Goal: Information Seeking & Learning: Learn about a topic

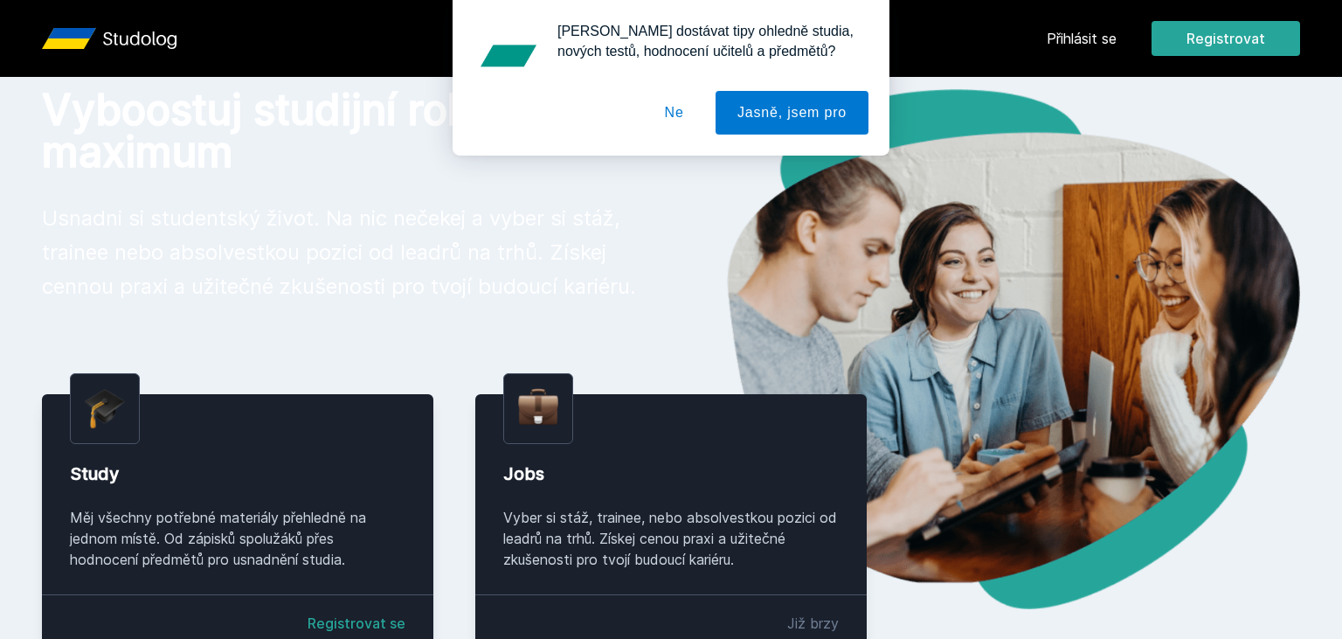
scroll to position [126, 0]
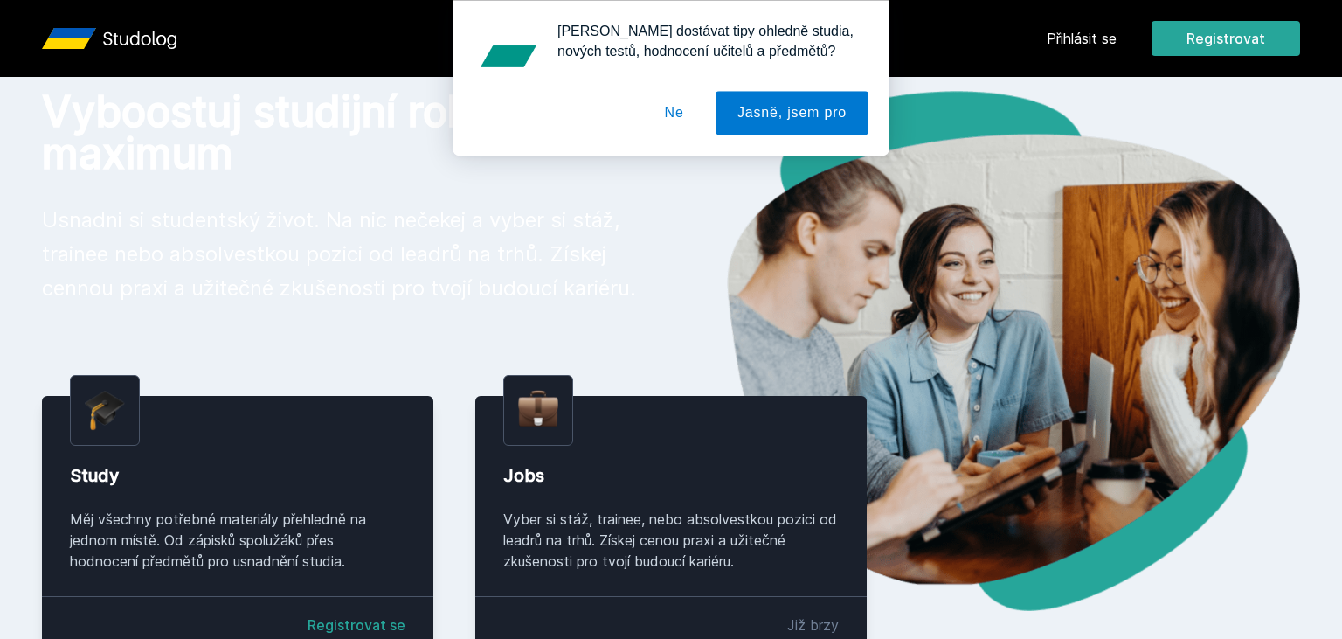
drag, startPoint x: 1100, startPoint y: 50, endPoint x: 1073, endPoint y: 35, distance: 30.9
click at [1073, 35] on div "[PERSON_NAME] dostávat tipy ohledně studia, nových testů, hodnocení učitelů a p…" at bounding box center [671, 77] width 1342 height 155
click at [701, 123] on button "Ne" at bounding box center [674, 113] width 63 height 44
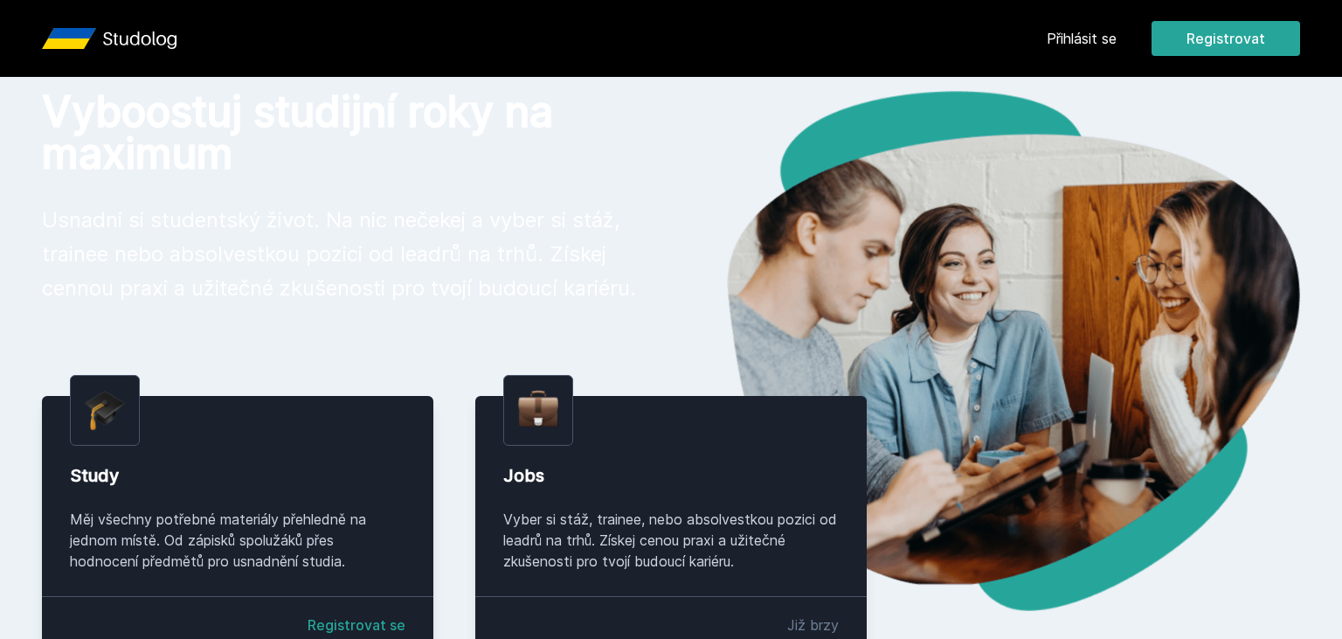
click at [1064, 51] on div "Přihlásit se Registrovat" at bounding box center [1172, 38] width 253 height 35
click at [1060, 39] on link "Přihlásit se" at bounding box center [1081, 38] width 70 height 21
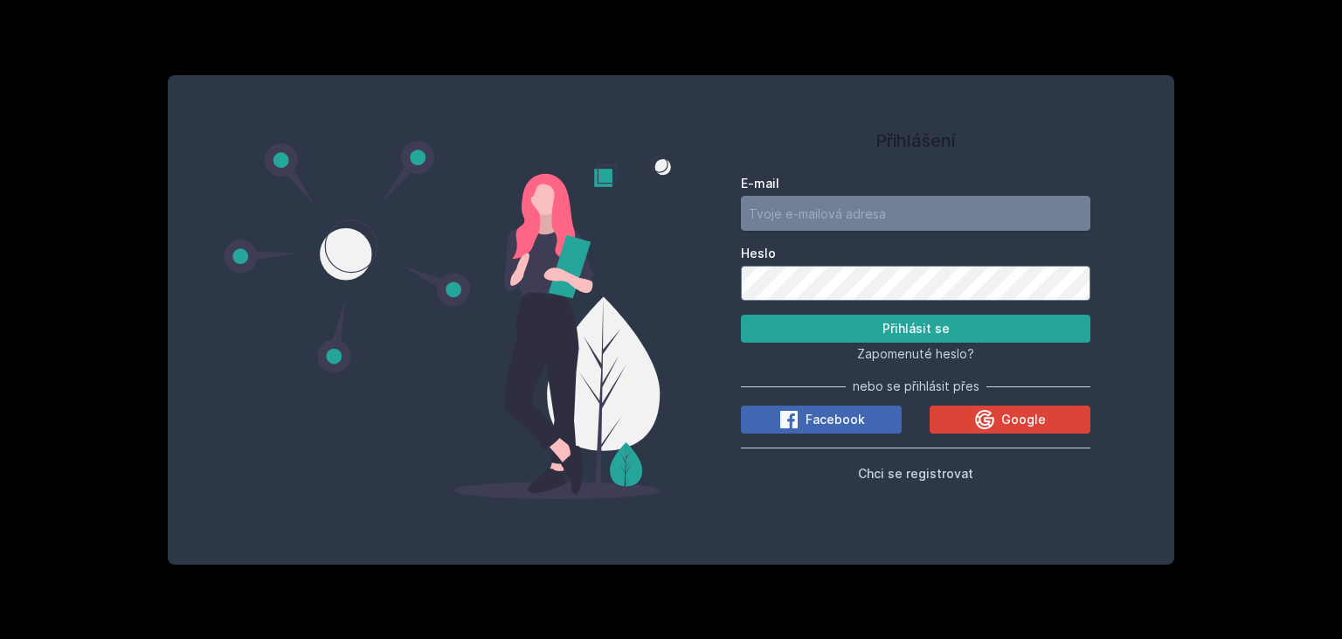
click at [844, 215] on input "E-mail" at bounding box center [915, 213] width 349 height 35
type input "[EMAIL_ADDRESS][DOMAIN_NAME]"
click at [741, 314] on button "Přihlásit se" at bounding box center [915, 328] width 349 height 28
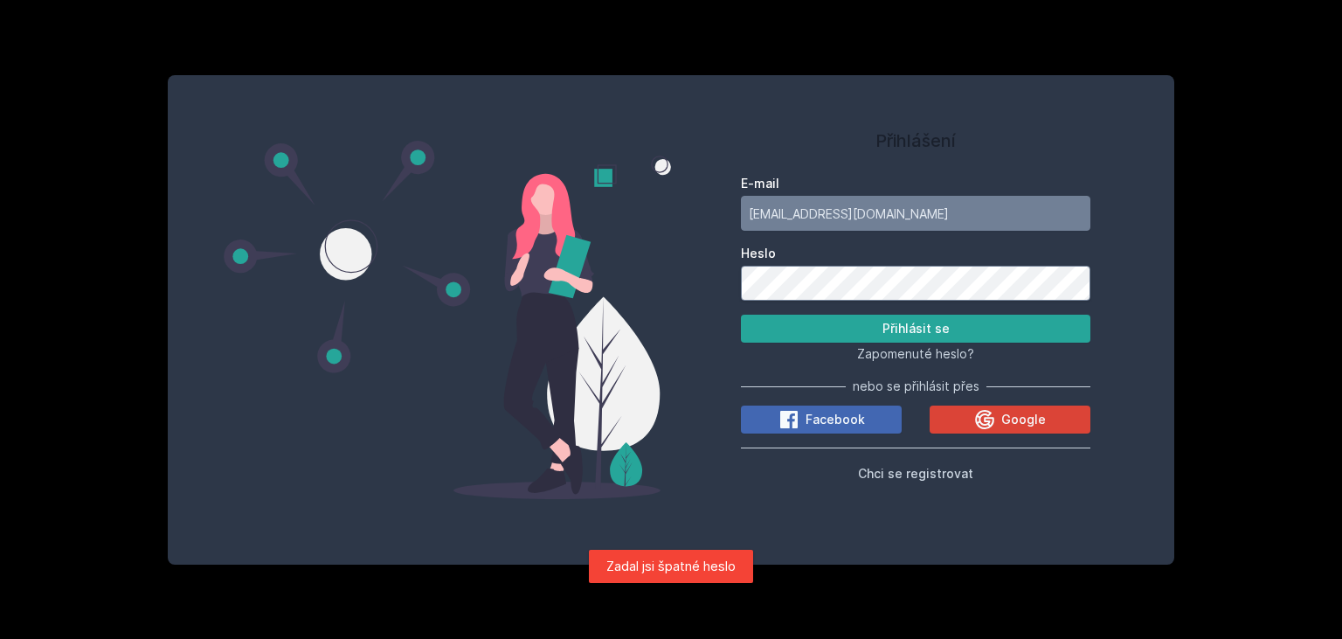
click at [741, 314] on button "Přihlásit se" at bounding box center [915, 328] width 349 height 28
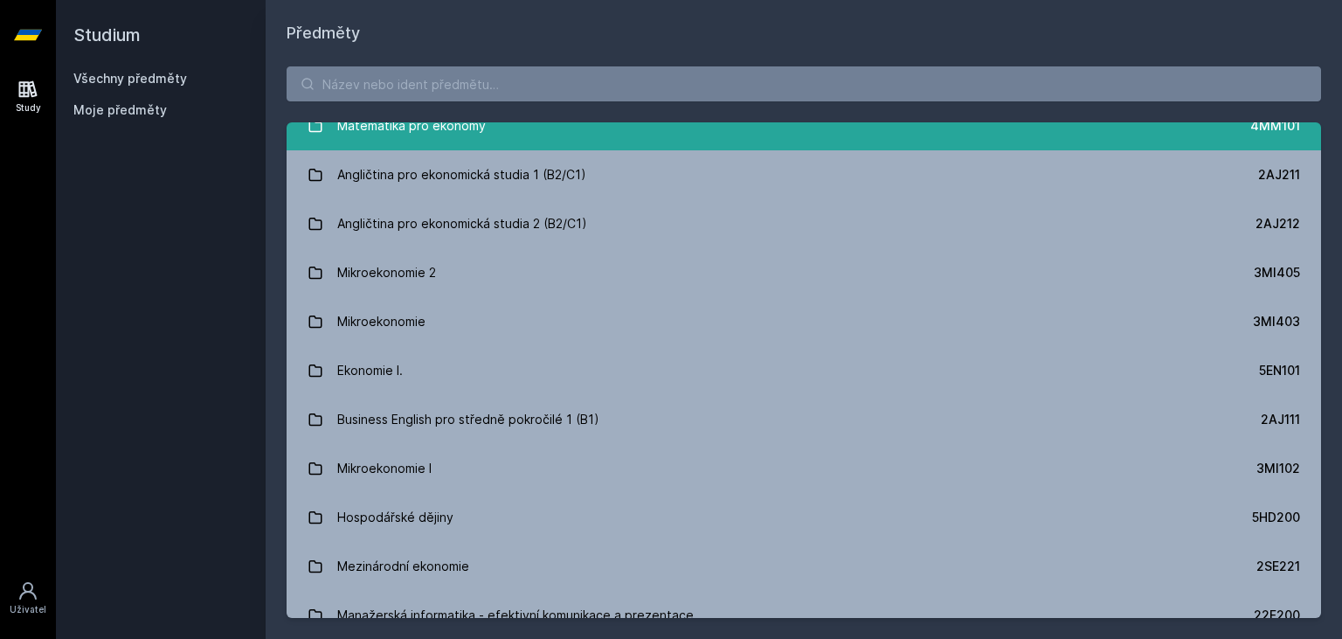
scroll to position [144, 0]
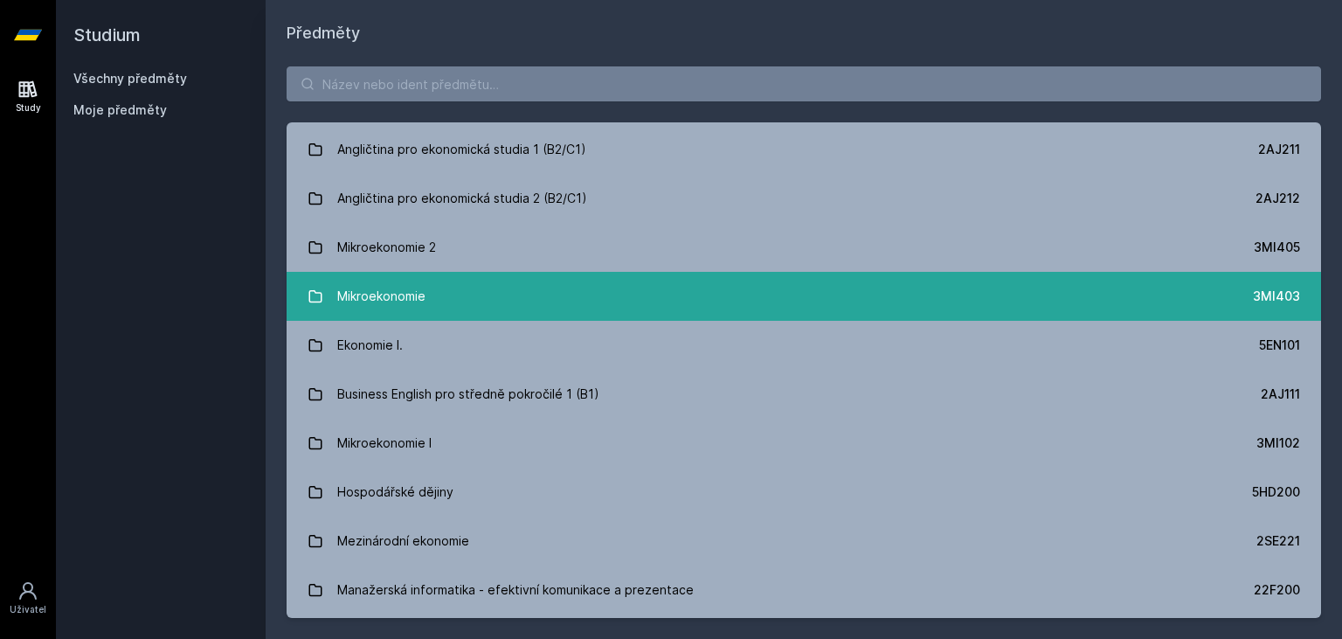
click at [447, 300] on link "Mikroekonomie 3MI403" at bounding box center [804, 296] width 1034 height 49
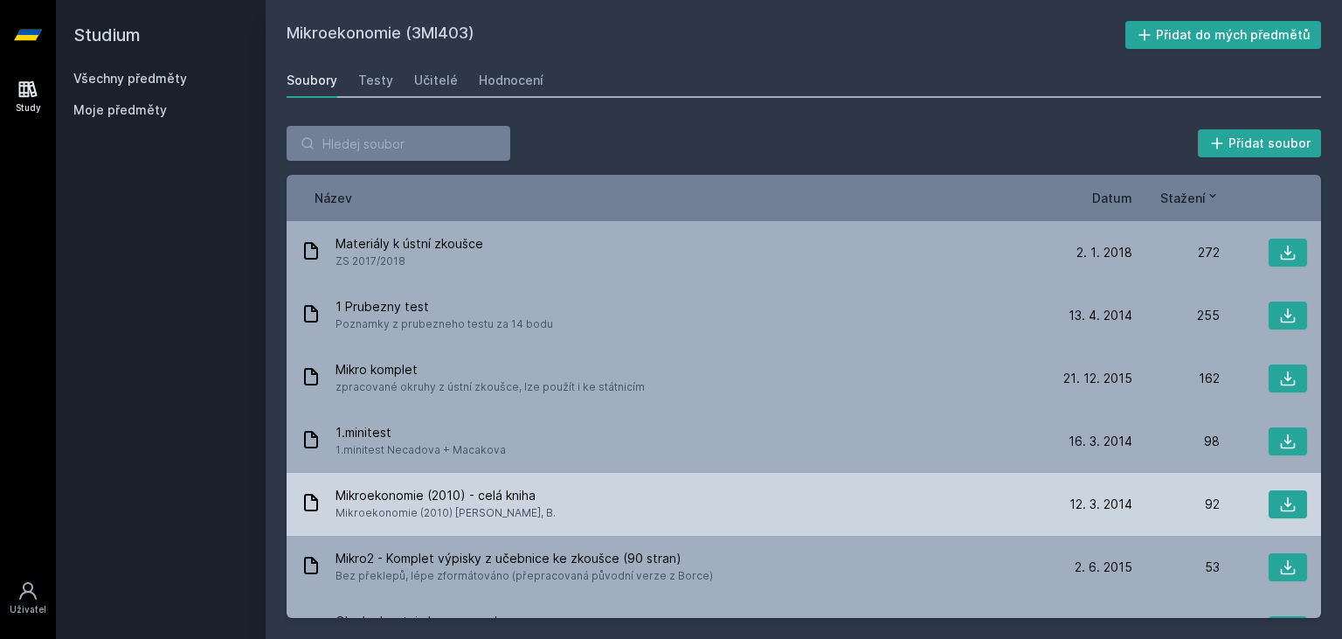
click at [518, 503] on span "Mikroekonomie (2010) - celá kniha" at bounding box center [445, 495] width 220 height 17
click at [422, 487] on span "Mikroekonomie (2010) - celá kniha" at bounding box center [445, 495] width 220 height 17
click at [418, 505] on span "Mikroekonomie (2010) [PERSON_NAME], B." at bounding box center [445, 512] width 220 height 17
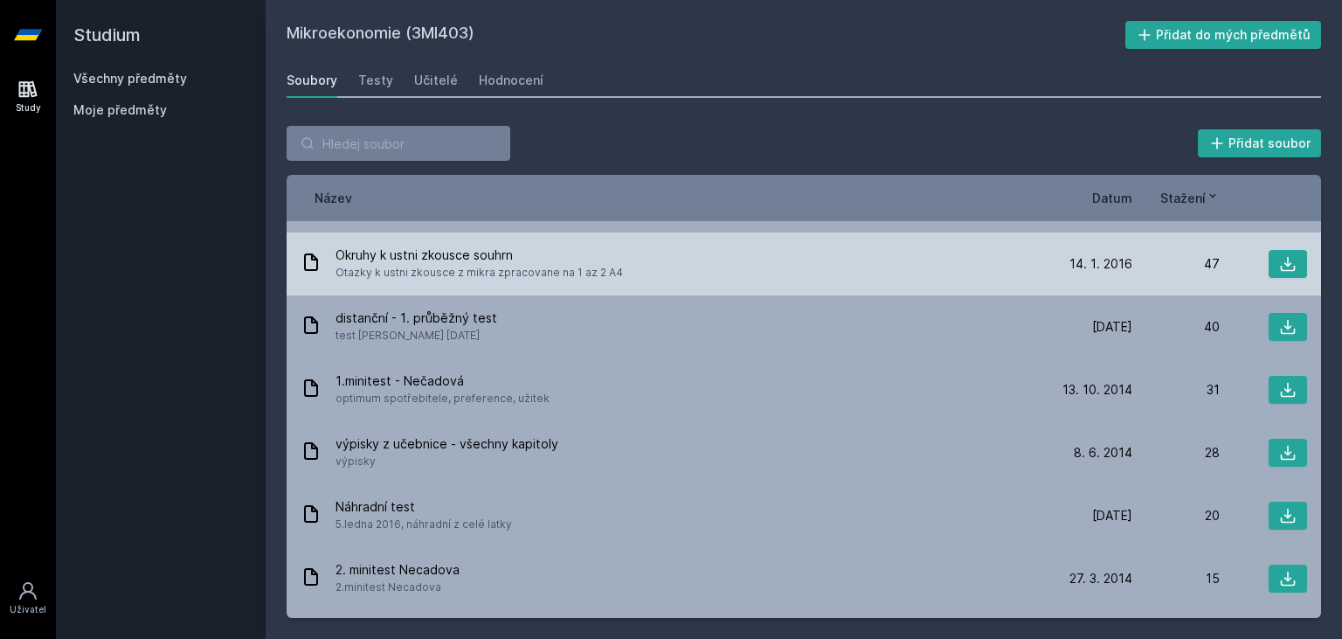
scroll to position [376, 0]
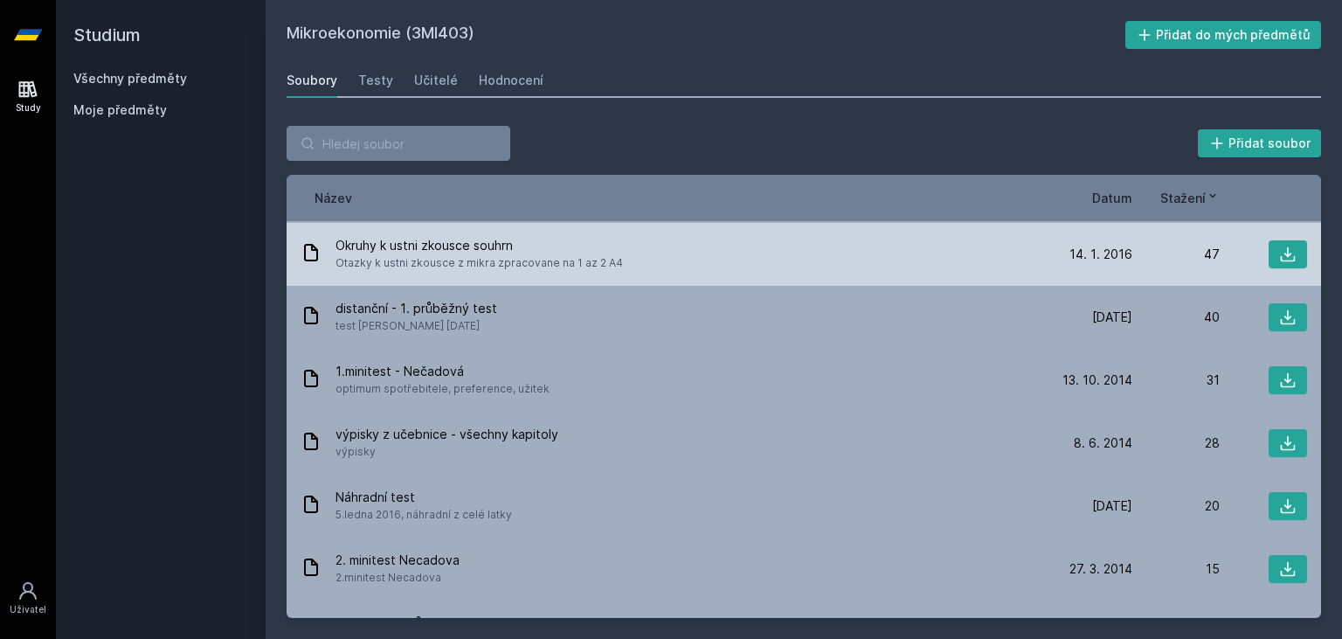
click at [430, 446] on span "výpisky" at bounding box center [446, 451] width 223 height 17
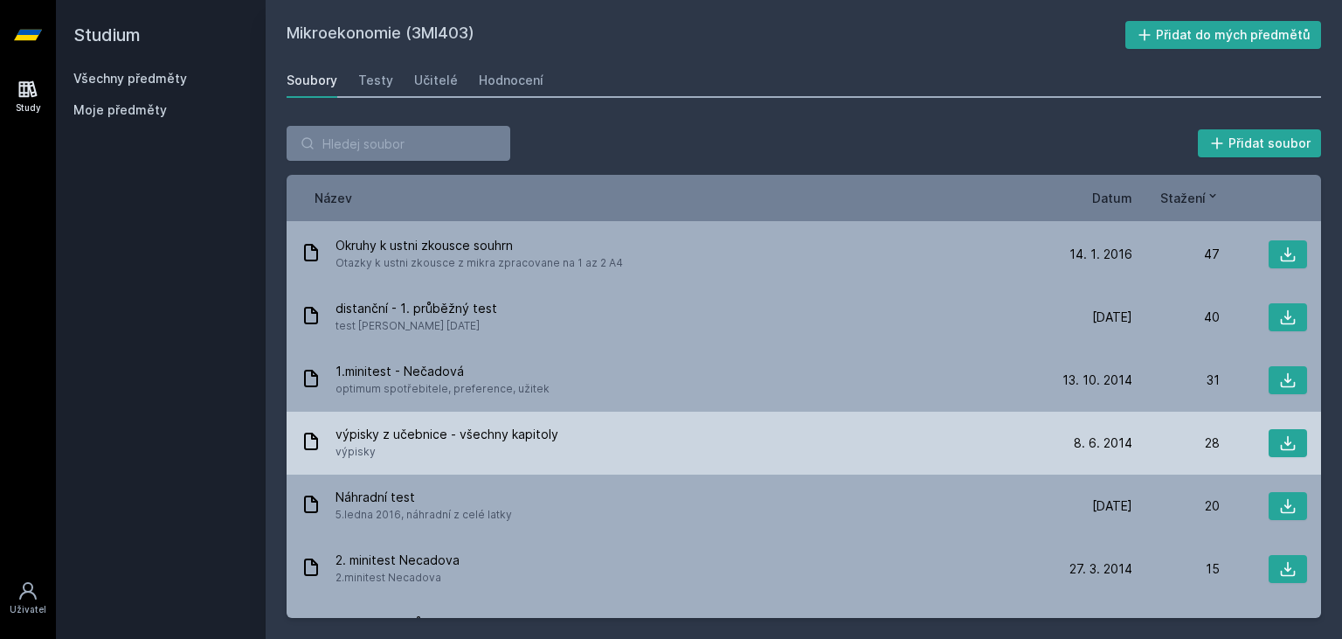
click at [374, 432] on span "výpisky z učebnice - všechny kapitoly" at bounding box center [446, 433] width 223 height 17
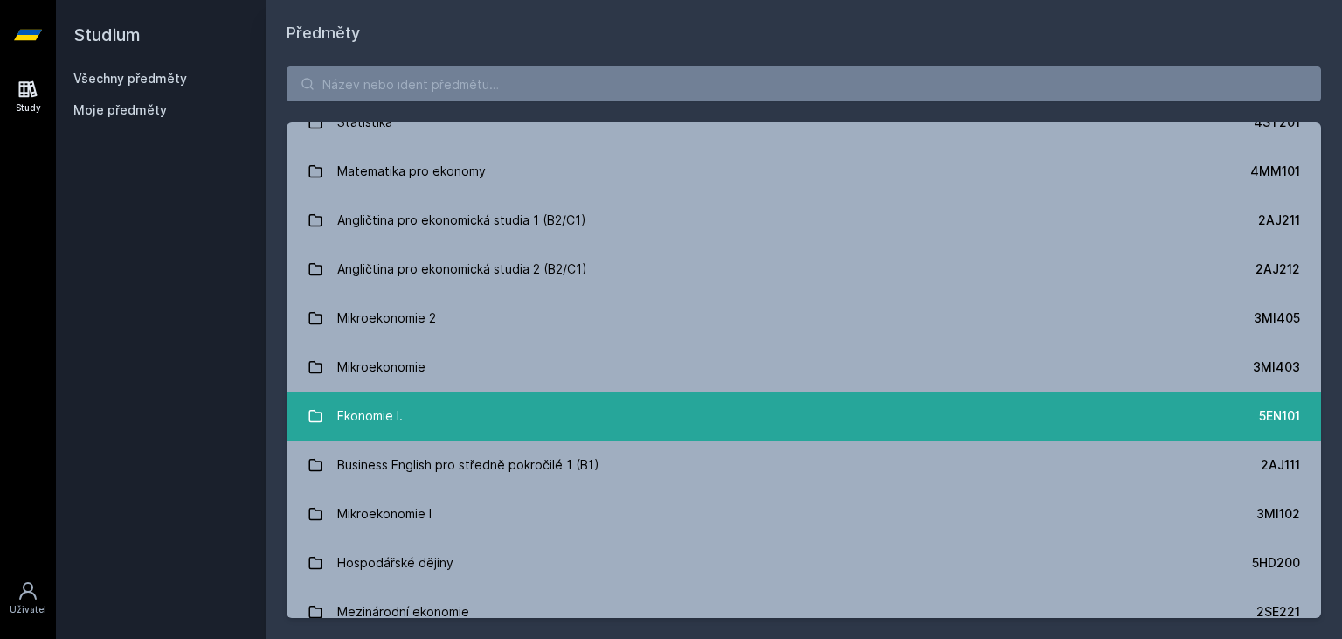
scroll to position [100, 0]
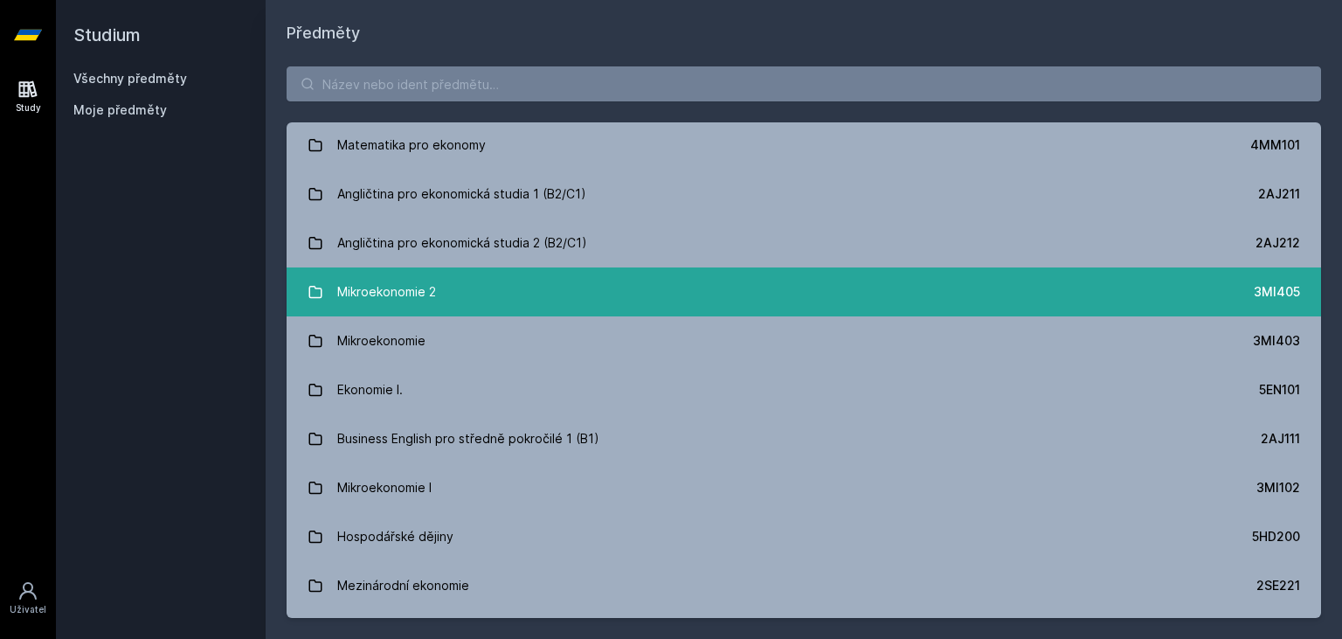
click at [415, 291] on div "Mikroekonomie 2" at bounding box center [386, 291] width 99 height 35
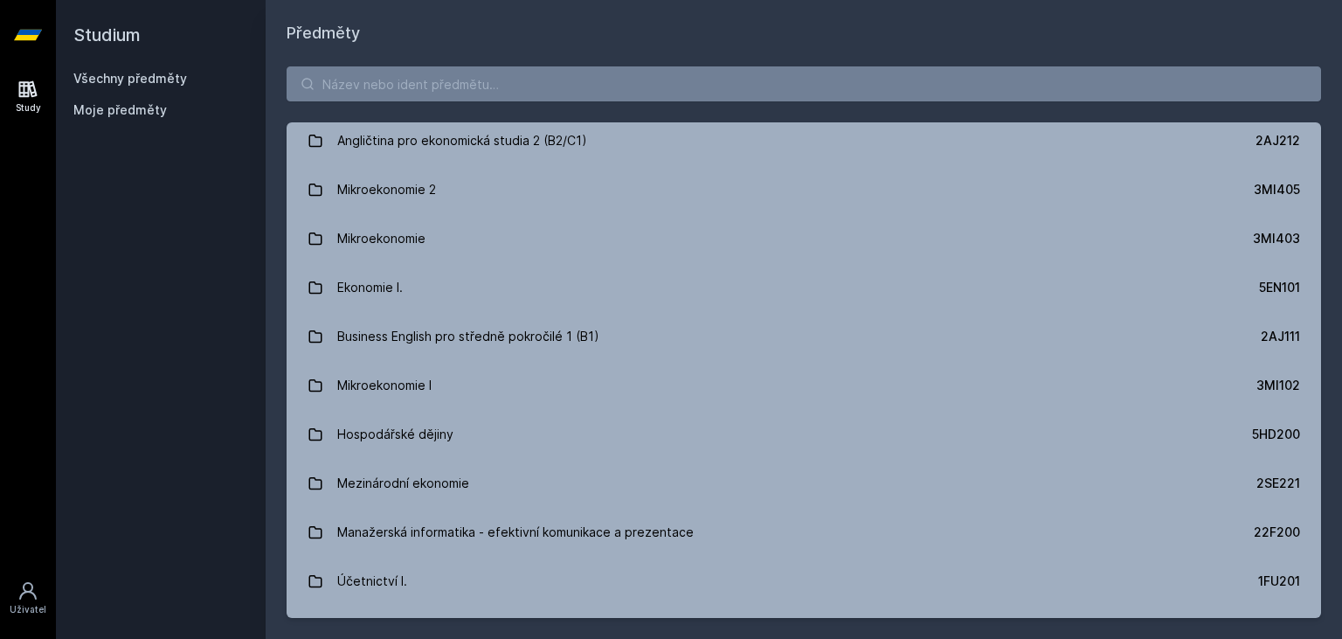
scroll to position [203, 0]
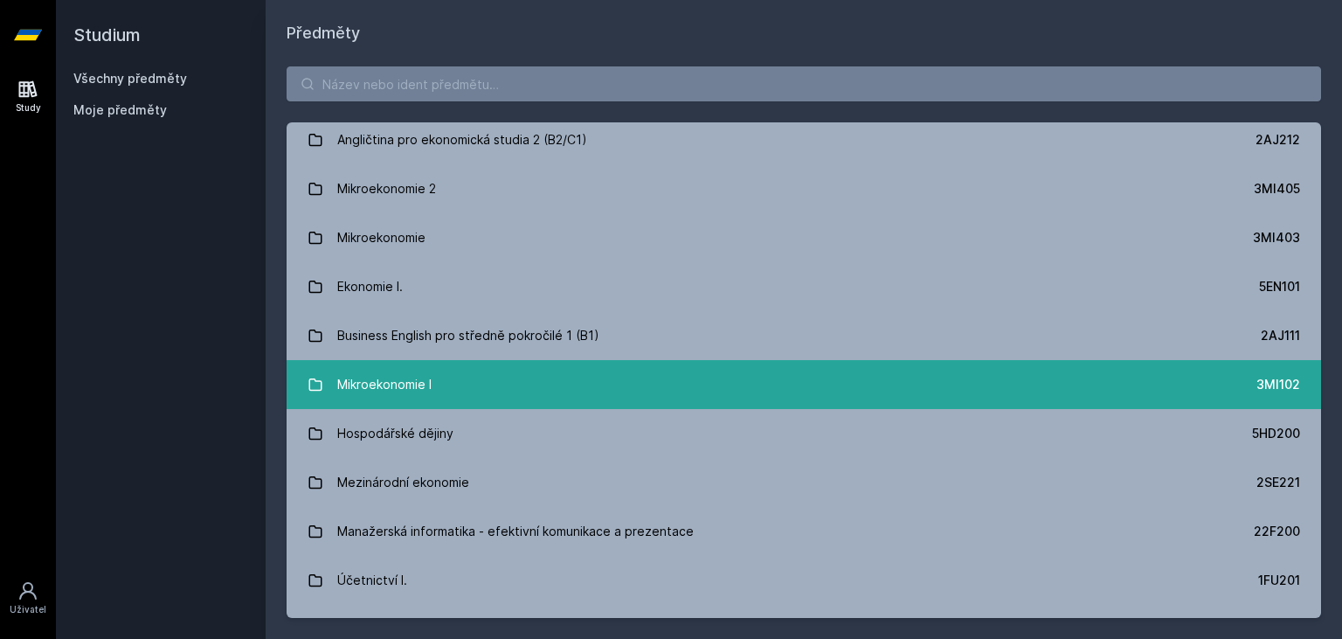
click at [447, 387] on link "Mikroekonomie I 3MI102" at bounding box center [804, 384] width 1034 height 49
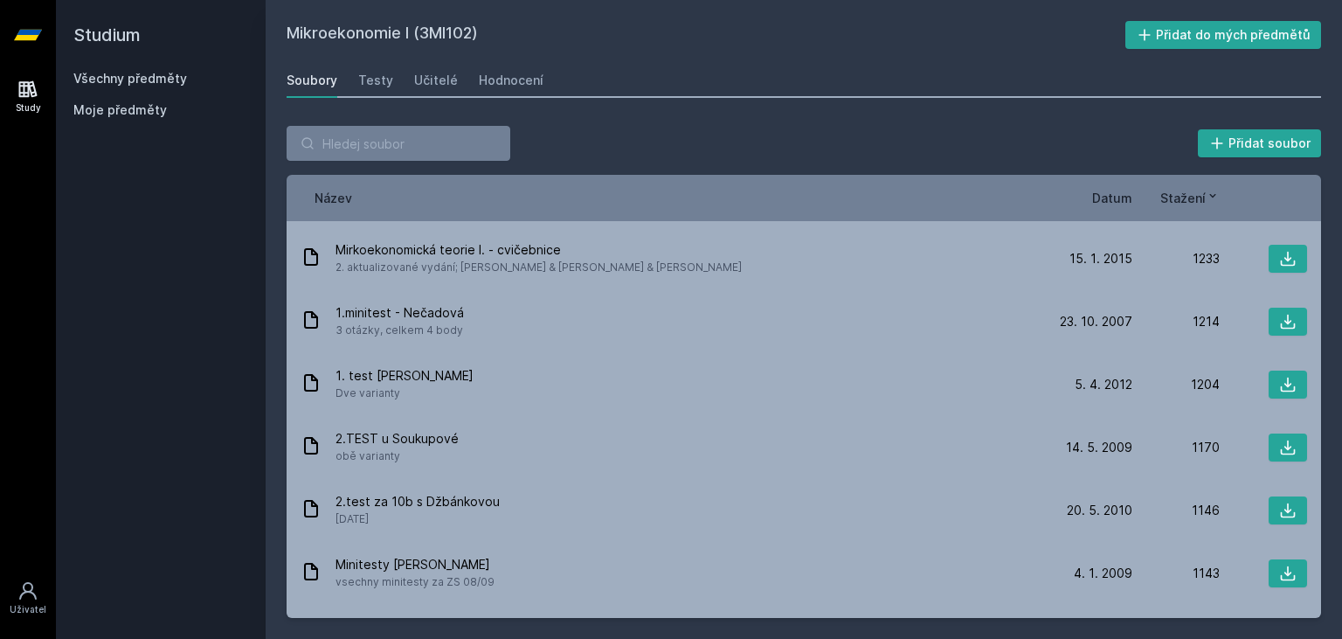
scroll to position [1441, 0]
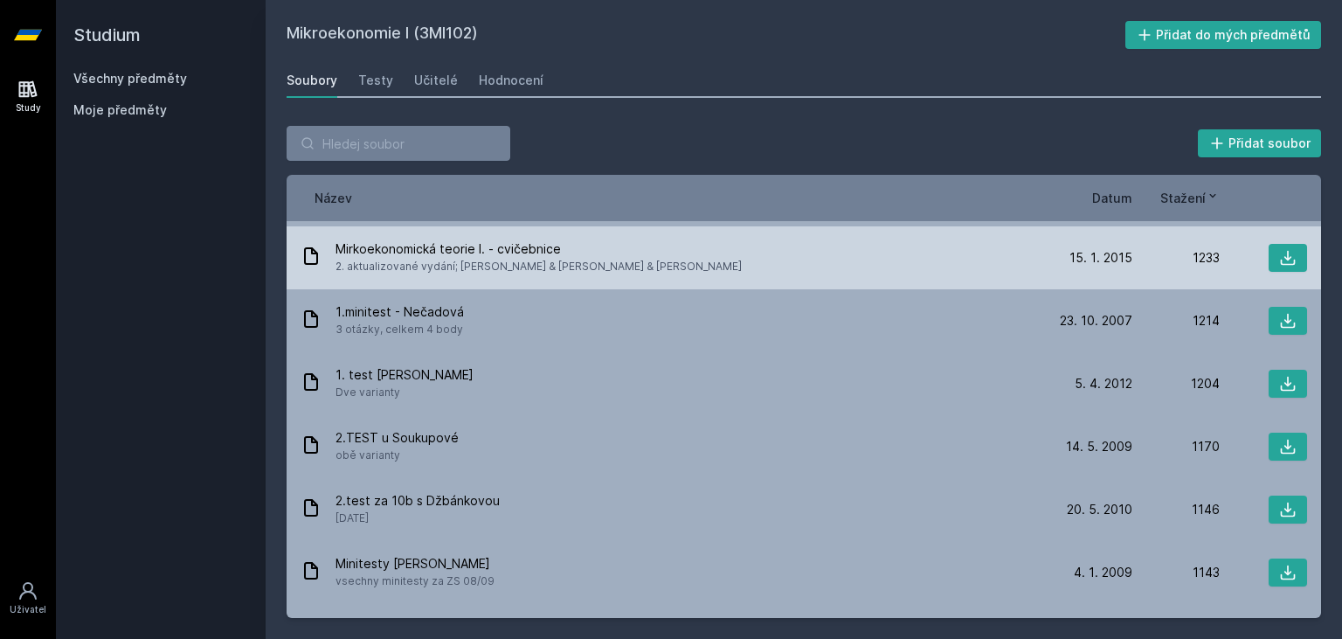
click at [767, 258] on div "Mirkoekonomická teorie I. - cvičebnice 2. aktualizované vydání; [PERSON_NAME] &…" at bounding box center [672, 257] width 744 height 35
click at [496, 249] on span "Mirkoekonomická teorie I. - cvičebnice" at bounding box center [538, 248] width 406 height 17
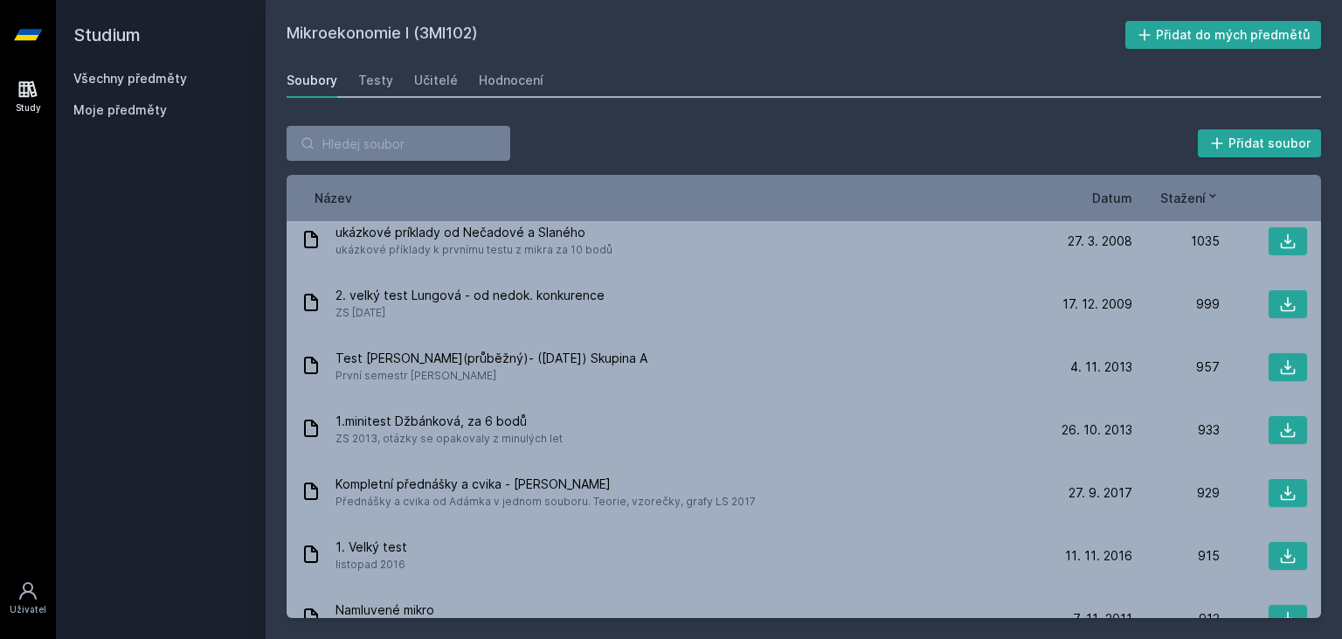
scroll to position [2086, 0]
click at [428, 130] on input "search" at bounding box center [399, 143] width 224 height 35
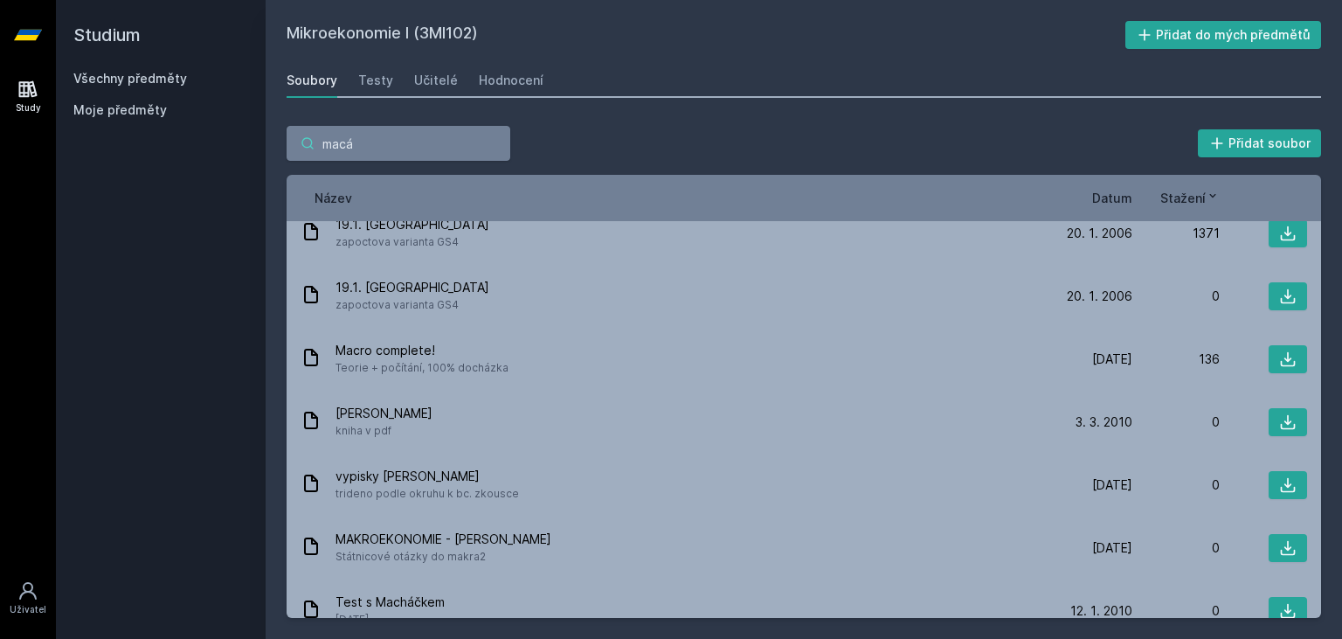
scroll to position [0, 0]
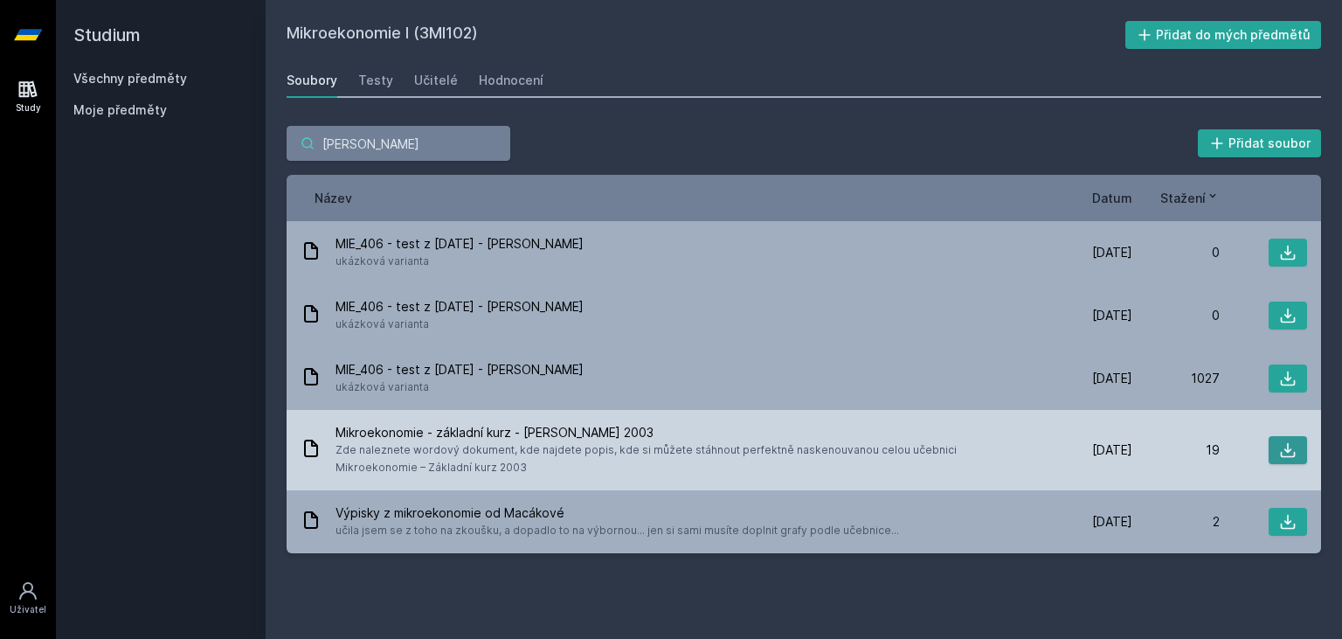
type input "[PERSON_NAME]"
click at [1277, 449] on button at bounding box center [1287, 450] width 38 height 28
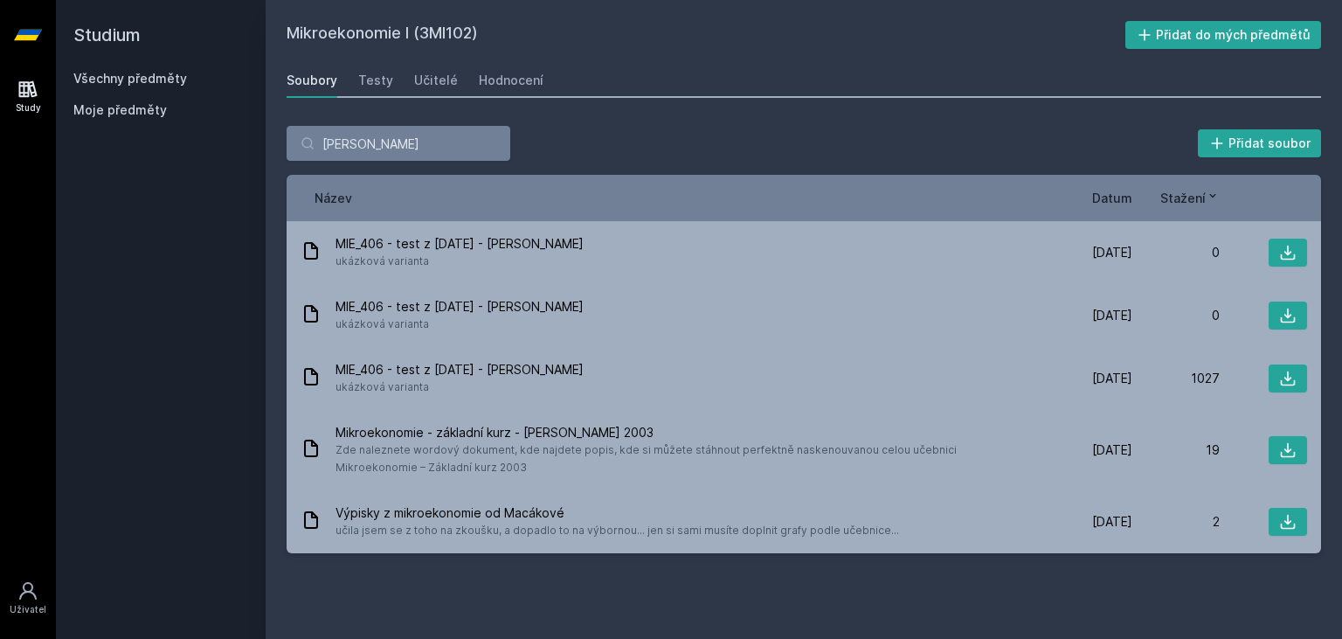
click at [315, 87] on div "Soubory" at bounding box center [312, 80] width 51 height 17
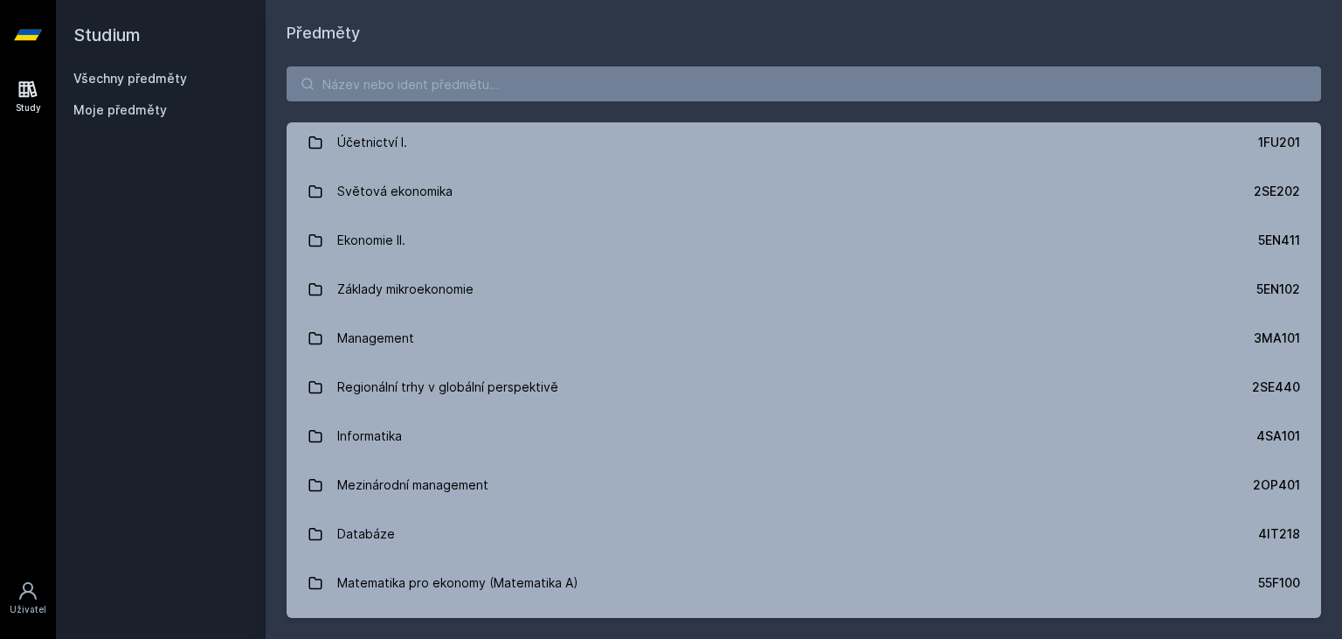
scroll to position [608, 0]
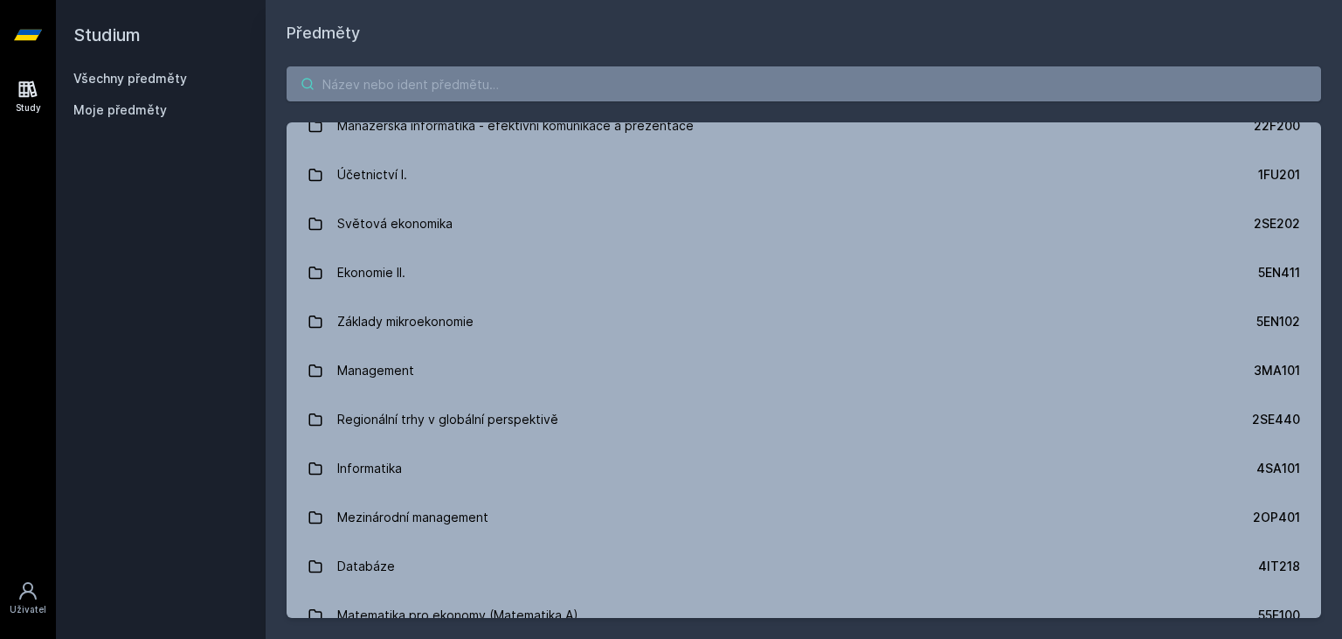
drag, startPoint x: 395, startPoint y: 63, endPoint x: 394, endPoint y: 75, distance: 12.3
click at [394, 75] on div "Právo 2PR101 Statistika 4ST201 Matematika pro ekonomy 4MM101 Angličtina pro eko…" at bounding box center [804, 341] width 1076 height 593
click at [394, 75] on input "search" at bounding box center [804, 83] width 1034 height 35
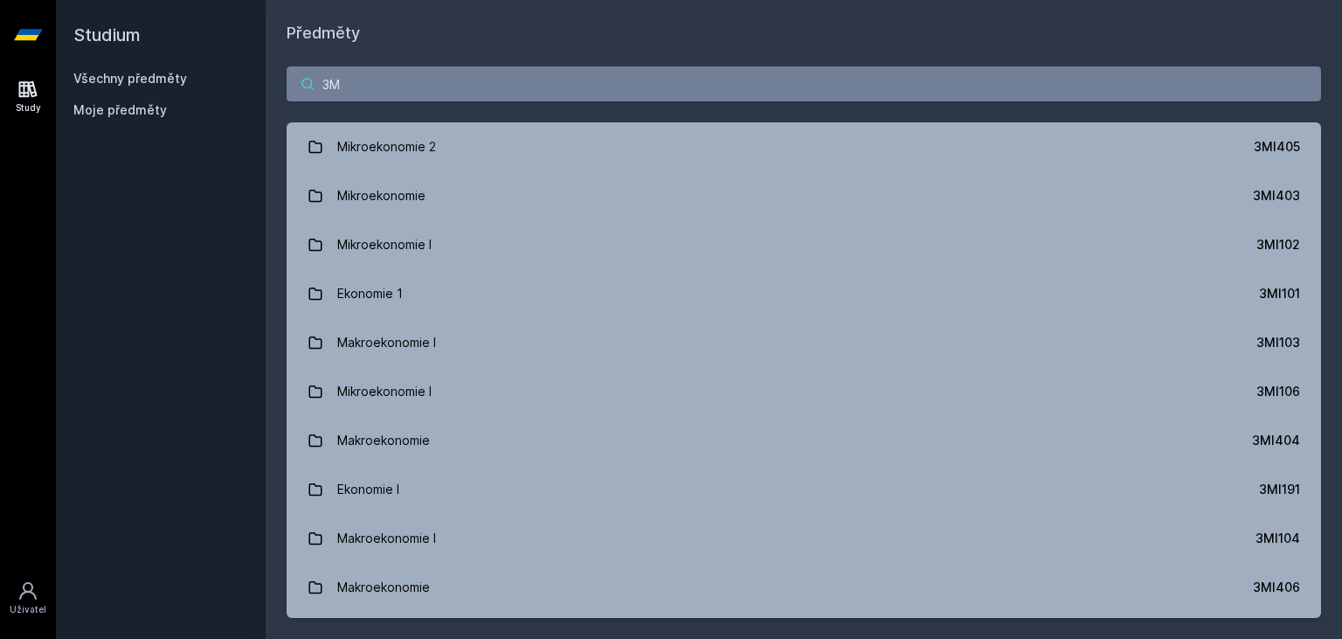
type input "3"
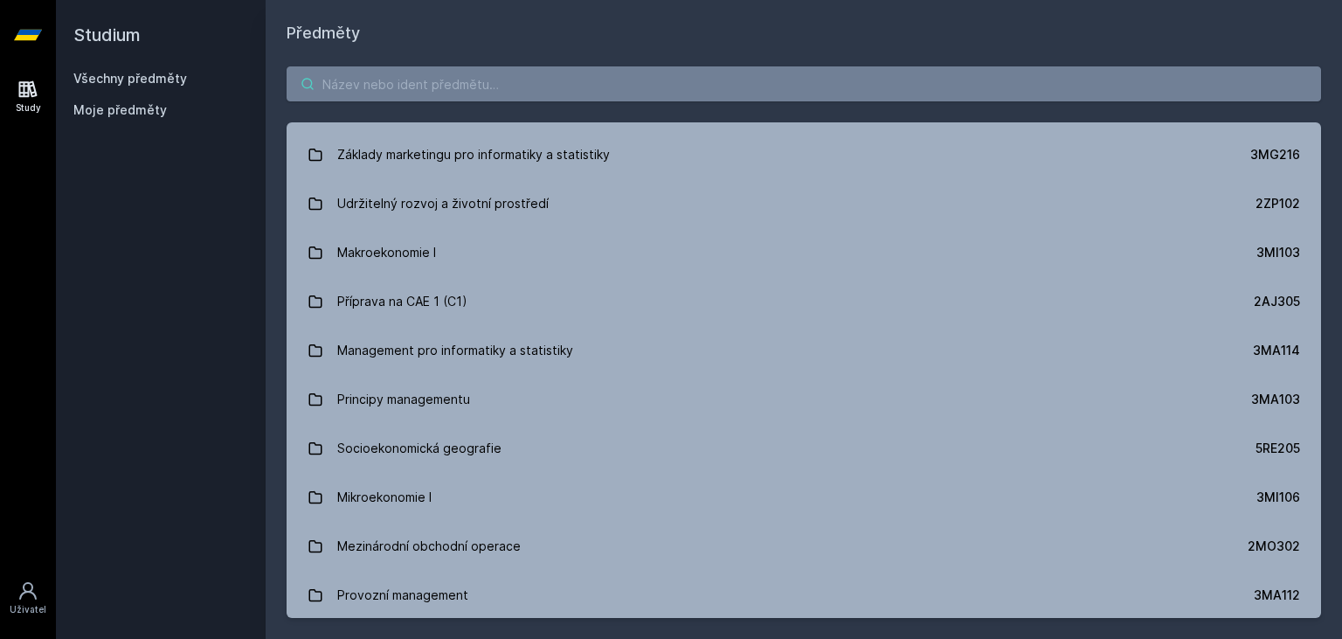
scroll to position [1847, 0]
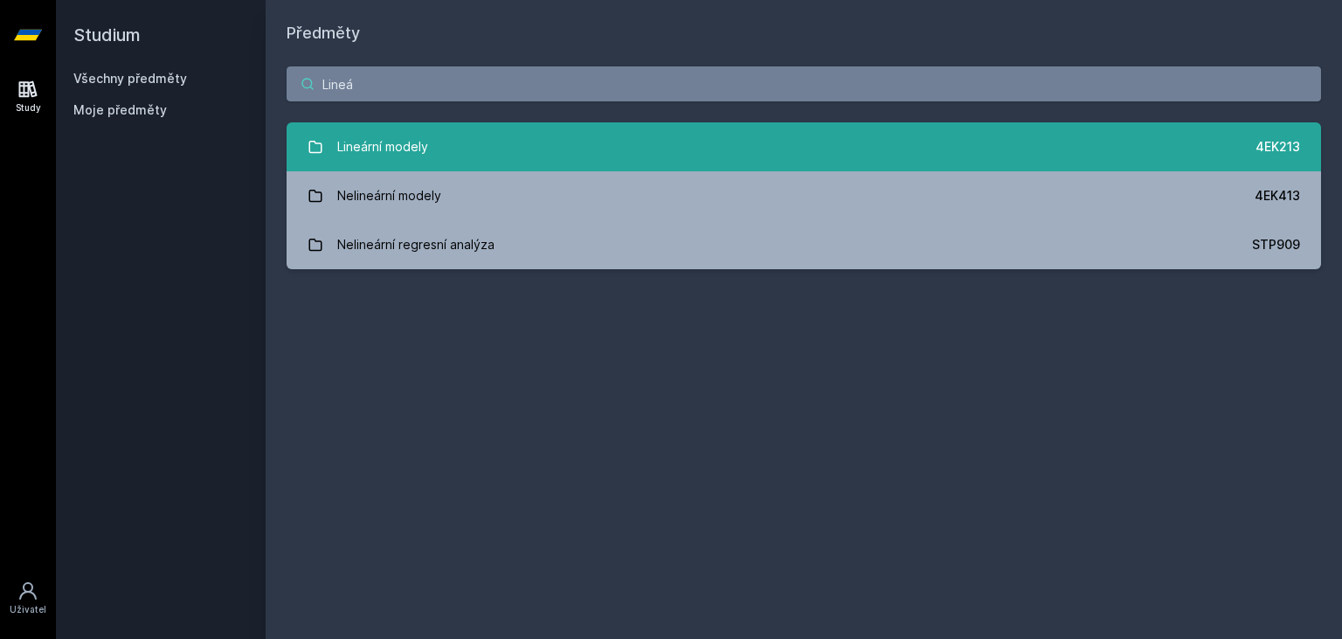
type input "Lineá"
click at [370, 143] on div "Lineární modely" at bounding box center [382, 146] width 91 height 35
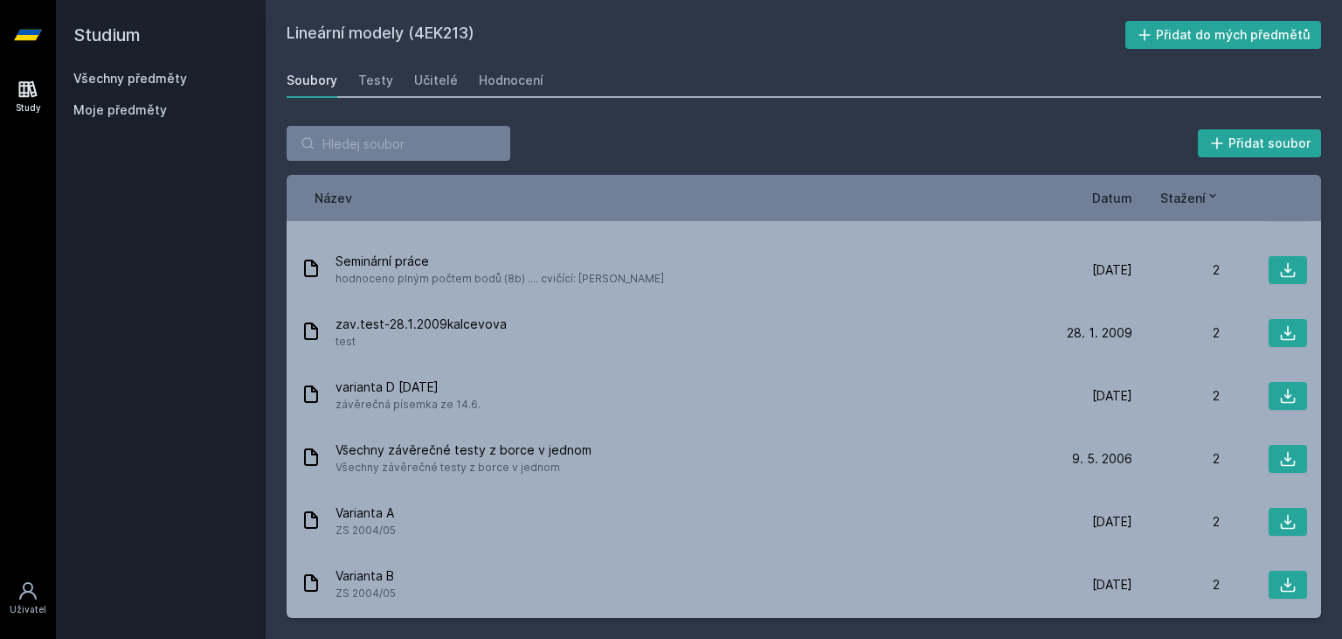
scroll to position [926, 0]
